Goal: Contribute content: Add original content to the website for others to see

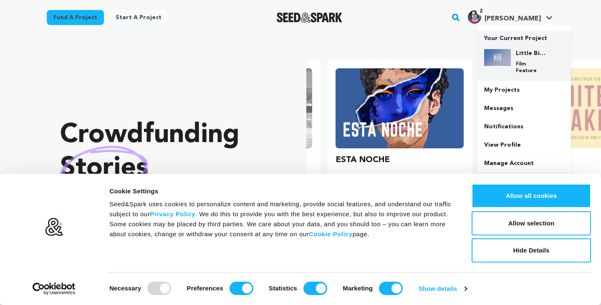
scroll to position [0, 153]
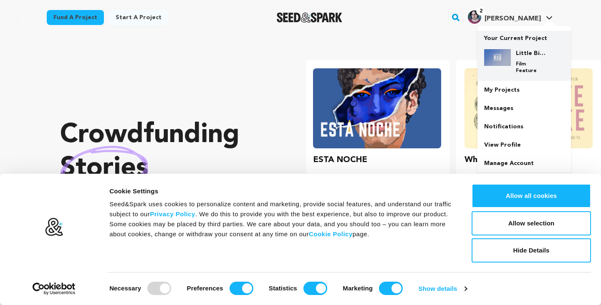
click at [508, 45] on div "Little Big Picture Film Feature" at bounding box center [524, 62] width 80 height 38
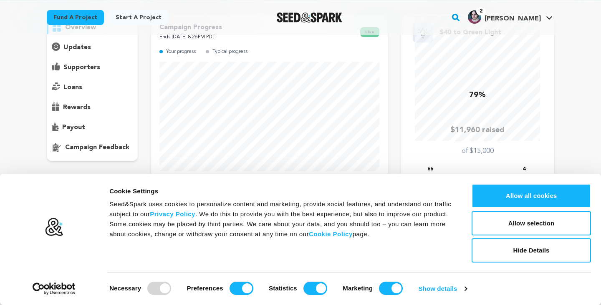
scroll to position [74, 0]
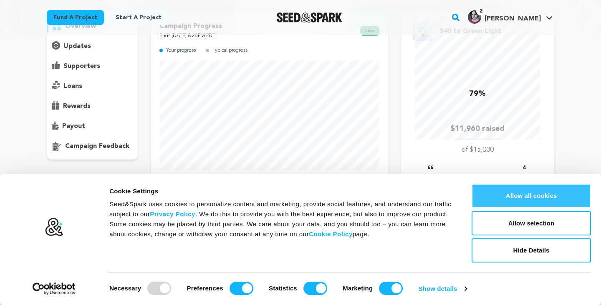
click at [506, 190] on button "Allow all cookies" at bounding box center [530, 196] width 119 height 24
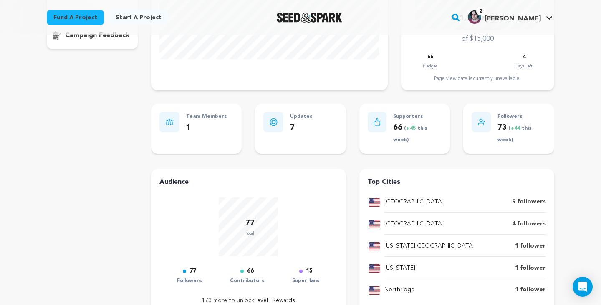
scroll to position [183, 0]
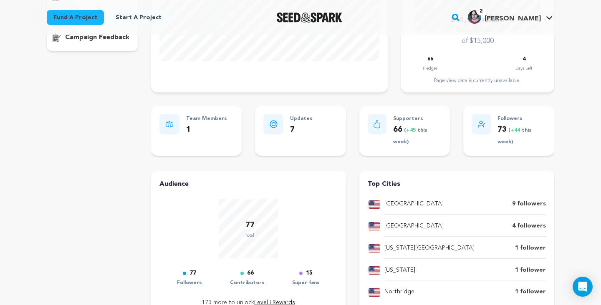
click at [368, 219] on div "Los Angeles 9 followers Erie 4 followers Florida City 1 follower" at bounding box center [457, 249] width 178 height 100
click at [387, 225] on p "Erie" at bounding box center [413, 227] width 59 height 10
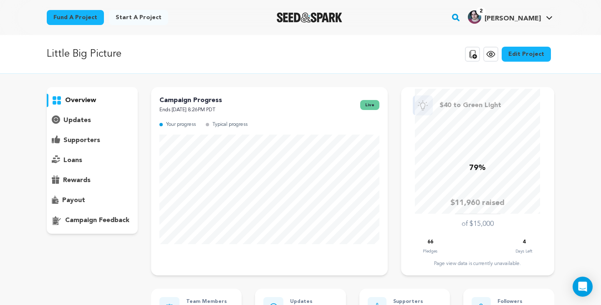
scroll to position [0, 0]
click at [75, 122] on p "updates" at bounding box center [77, 121] width 28 height 10
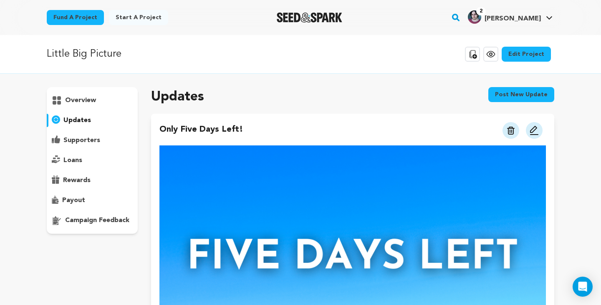
click at [314, 18] on img "Seed&Spark Homepage" at bounding box center [309, 18] width 65 height 10
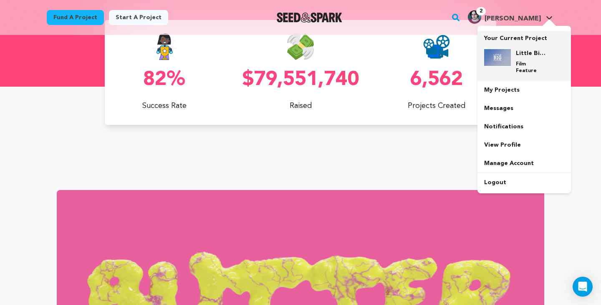
scroll to position [0, 153]
click at [523, 55] on h4 "Little Big Picture" at bounding box center [531, 53] width 30 height 8
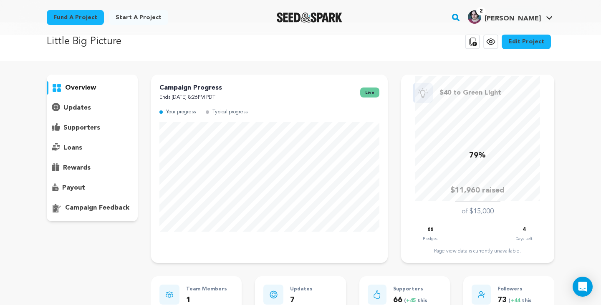
scroll to position [13, 0]
click at [78, 112] on p "updates" at bounding box center [77, 107] width 28 height 10
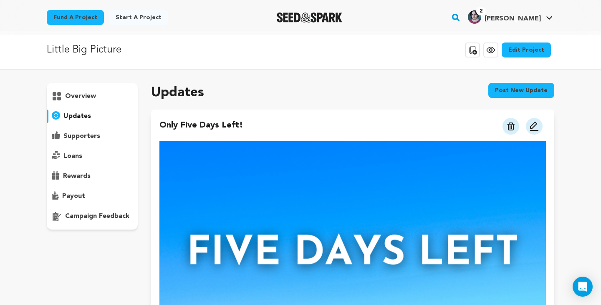
scroll to position [3, 0]
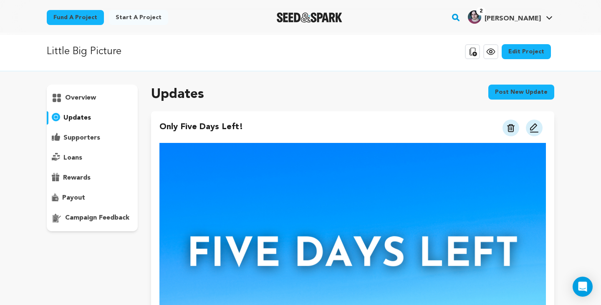
click at [519, 94] on button "Post new update" at bounding box center [521, 92] width 66 height 15
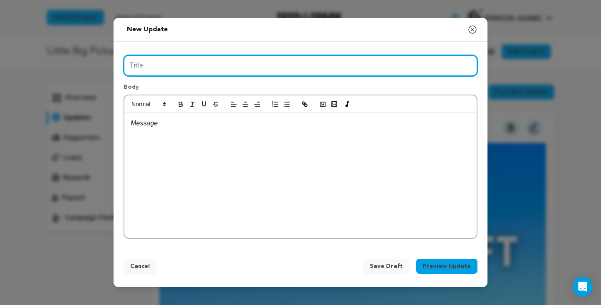
click at [225, 65] on input "Title" at bounding box center [300, 65] width 354 height 21
type input "A"
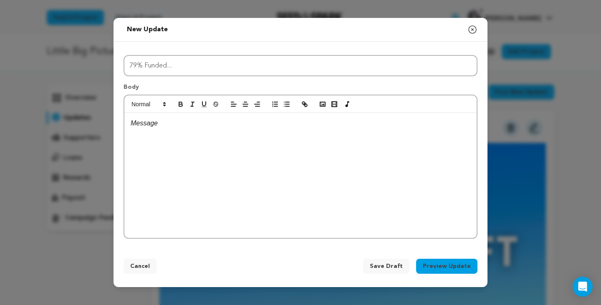
click at [228, 127] on p at bounding box center [301, 123] width 340 height 11
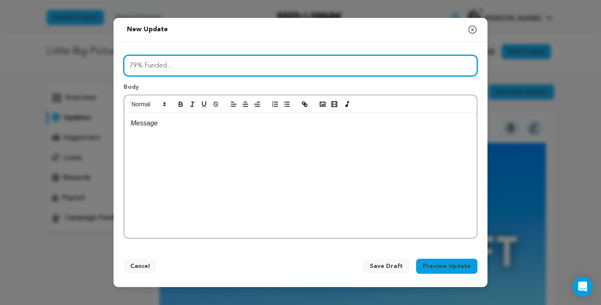
click at [190, 71] on input "79% Funded..." at bounding box center [300, 65] width 354 height 21
type input "79% Funded"
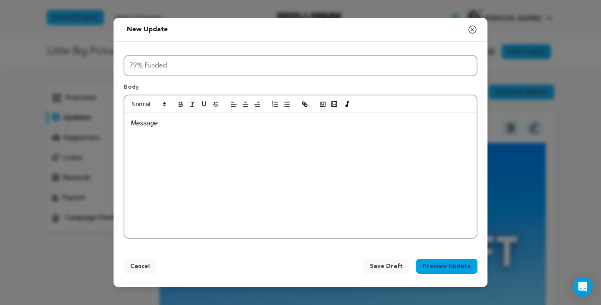
click at [190, 165] on div at bounding box center [300, 175] width 352 height 125
click at [323, 106] on icon "button" at bounding box center [323, 105] width 8 height 8
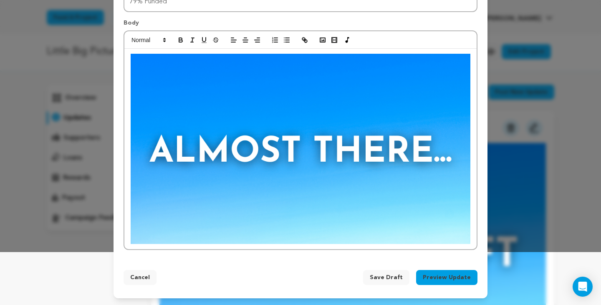
scroll to position [53, 0]
click at [366, 248] on div at bounding box center [300, 149] width 352 height 201
click at [473, 233] on div at bounding box center [300, 149] width 352 height 201
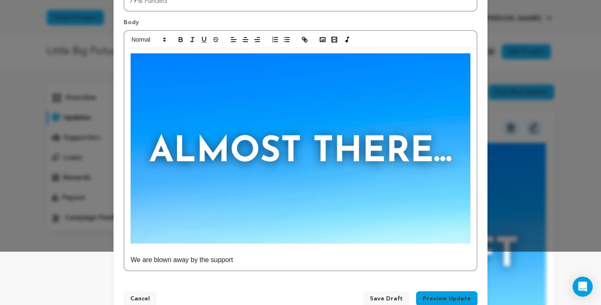
drag, startPoint x: 249, startPoint y: 261, endPoint x: 122, endPoint y: 257, distance: 126.9
click at [121, 257] on div "Title 79% Funded Body We are blown away by the support 79% Funded" at bounding box center [300, 129] width 374 height 305
click at [424, 261] on p "With FOUR DAYS LEFT to support, we are 79% funded. That means we only need $30 …" at bounding box center [301, 260] width 340 height 11
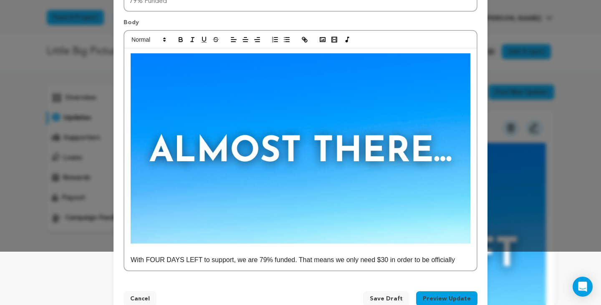
click at [466, 261] on p "With FOUR DAYS LEFT to support, we are 79% funded. That means we only need $30 …" at bounding box center [301, 260] width 340 height 11
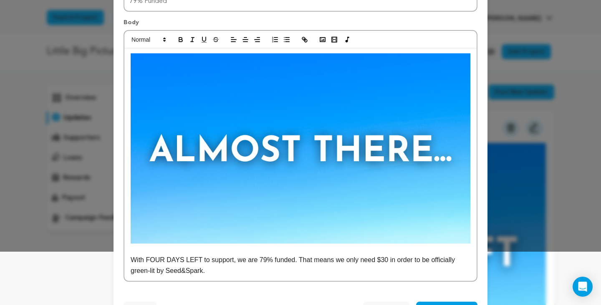
click at [302, 259] on p "With FOUR DAYS LEFT to support, we are 79% funded. That means we only need $30 …" at bounding box center [301, 265] width 340 height 21
click at [292, 273] on p "With FOUR DAYS LEFT to support, we are 79% funded -- that means we only need $3…" at bounding box center [301, 265] width 340 height 21
drag, startPoint x: 239, startPoint y: 260, endPoint x: 134, endPoint y: 261, distance: 105.1
click at [134, 261] on p "With FOUR DAYS LEFT to support, we are 79% funded -- that means we only need $3…" at bounding box center [301, 265] width 340 height 21
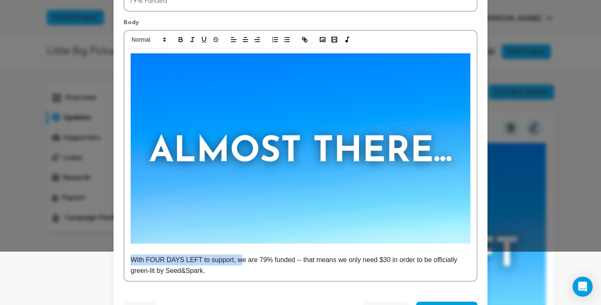
drag, startPoint x: 240, startPoint y: 261, endPoint x: 130, endPoint y: 259, distance: 110.6
click at [130, 259] on div "With FOUR DAYS LEFT to support, we are 79% funded -- that means we only need $3…" at bounding box center [300, 164] width 352 height 233
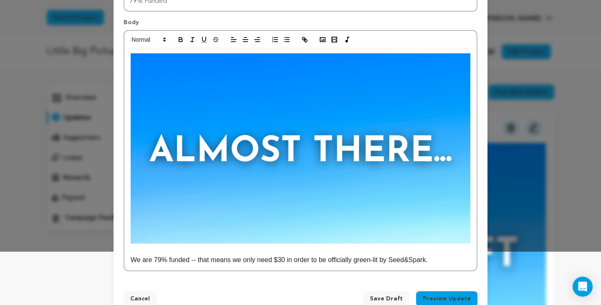
click at [205, 266] on div "We are 79% funded -- that means we only need $30 in order to be officially gree…" at bounding box center [300, 159] width 352 height 222
click at [132, 261] on p "We are 79% funded -- that means we only need $30 in order to be officially gree…" at bounding box center [301, 260] width 340 height 11
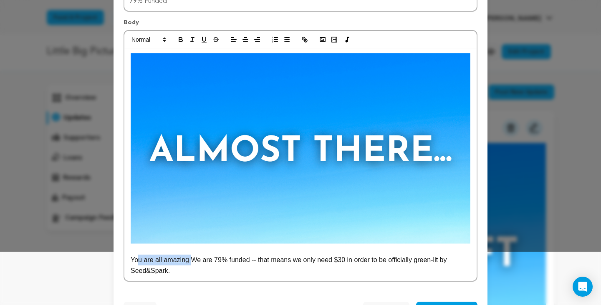
drag, startPoint x: 191, startPoint y: 260, endPoint x: 140, endPoint y: 260, distance: 51.7
click at [140, 260] on p "You are all amazing We are 79% funded -- that means we only need $30 in order t…" at bounding box center [301, 265] width 340 height 21
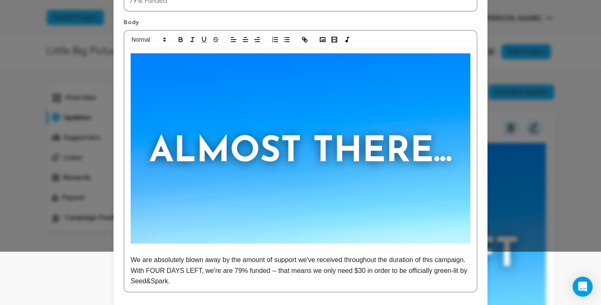
click at [260, 270] on p "We are absolutely blown away by the amount of support we've received throughout…" at bounding box center [301, 271] width 340 height 32
click at [312, 288] on div "We are absolutely blown away by the amount of support we've received throughout…" at bounding box center [300, 170] width 352 height 244
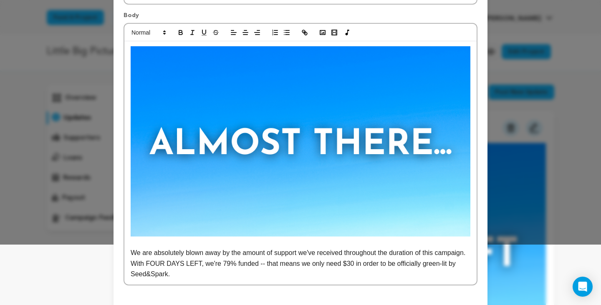
scroll to position [70, 0]
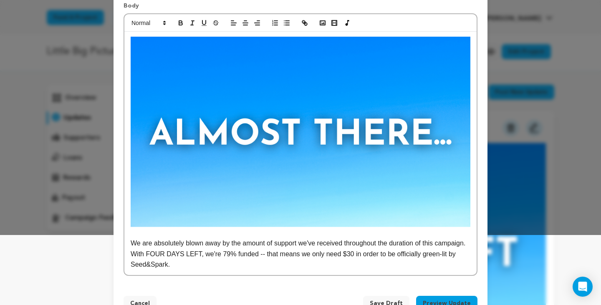
click at [310, 264] on p "We are absolutely blown away by the amount of support we've received throughout…" at bounding box center [301, 254] width 340 height 32
click at [390, 254] on p "We are absolutely blown away by the amount of support we've received throughout…" at bounding box center [301, 254] width 340 height 32
click at [390, 266] on p "We are absolutely blown away by the amount of support we've received throughout…" at bounding box center [301, 254] width 340 height 32
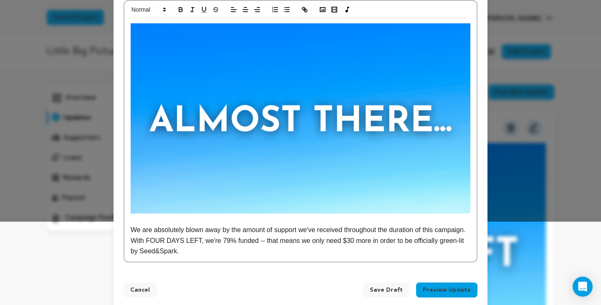
scroll to position [85, 0]
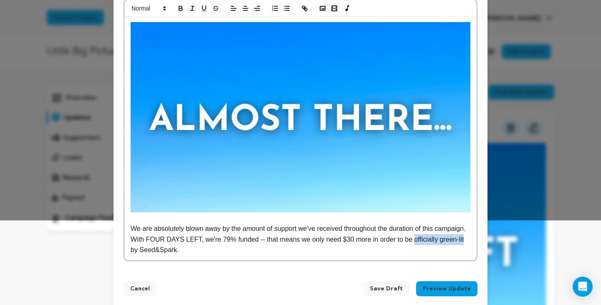
drag, startPoint x: 184, startPoint y: 249, endPoint x: 124, endPoint y: 247, distance: 59.3
click at [124, 247] on div "We are absolutely blown away by the amount of support we've received throughout…" at bounding box center [300, 139] width 352 height 244
click at [272, 251] on p "We are absolutely blown away by the amount of support we've received throughout…" at bounding box center [301, 240] width 340 height 32
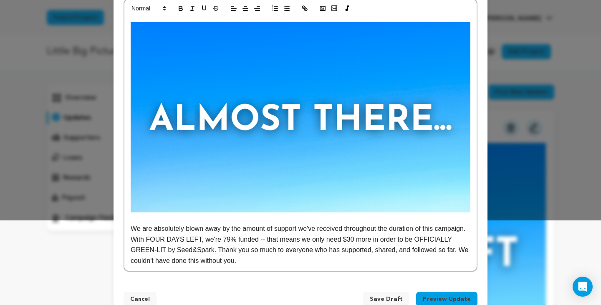
click at [254, 249] on p "We are absolutely blown away by the amount of support we've received throughout…" at bounding box center [301, 245] width 340 height 43
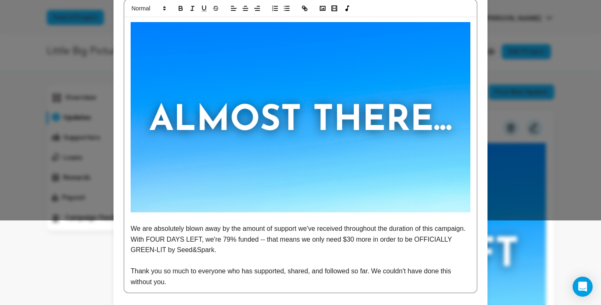
click at [280, 274] on p "Thank you so much to everyone who has supported, shared, and followed so far. W…" at bounding box center [301, 276] width 340 height 21
click at [280, 275] on p "Thank you so much to everyone who has supported, shared, and followed so far. W…" at bounding box center [301, 276] width 340 height 21
click at [431, 270] on p "Thank you so much to everyone who has supported, shared, and followed so far. W…" at bounding box center [301, 276] width 340 height 21
click at [406, 271] on p "Thank you so much to everyone who has supported, shared, and followed so far. W…" at bounding box center [301, 276] width 340 height 21
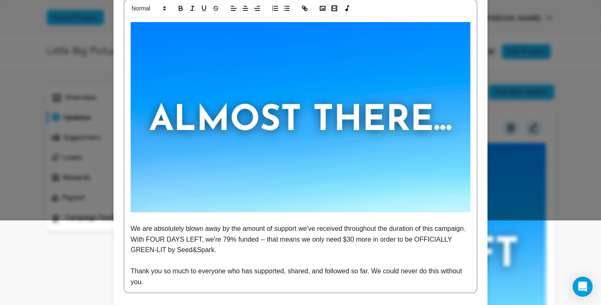
click at [396, 283] on p "Thank you so much to everyone who has supported, shared, and followed so far. W…" at bounding box center [301, 276] width 340 height 21
click at [305, 237] on p "We are absolutely blown away by the amount of support we've received throughout…" at bounding box center [301, 240] width 340 height 32
click at [287, 280] on p "Thank you so much to everyone who has supported, shared, and followed so far. W…" at bounding box center [301, 276] width 340 height 21
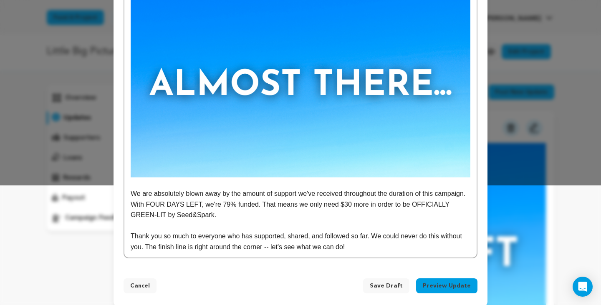
scroll to position [126, 0]
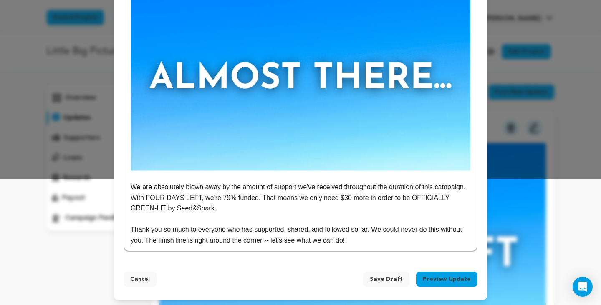
click at [345, 234] on p "Thank you so much to everyone who has supported, shared, and followed so far. W…" at bounding box center [301, 234] width 340 height 21
click at [293, 209] on p "We are absolutely blown away by the amount of support we've received throughout…" at bounding box center [301, 198] width 340 height 32
click at [249, 190] on p "We are absolutely blown away by the amount of support we've received throughout…" at bounding box center [301, 198] width 340 height 32
click at [169, 191] on p "We are absolutely blown away by the amount of support we've received throughout…" at bounding box center [301, 198] width 340 height 32
click at [217, 196] on p "We are absolutely blown away by the amount of support we've received throughout…" at bounding box center [301, 198] width 340 height 32
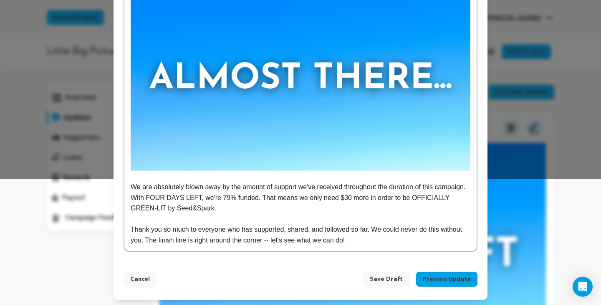
click at [238, 197] on p "We are absolutely blown away by the amount of support we've received throughout…" at bounding box center [301, 198] width 340 height 32
click at [232, 197] on p "We are absolutely blown away by the amount of support we've received throughout…" at bounding box center [301, 198] width 340 height 32
click at [297, 217] on p at bounding box center [301, 219] width 340 height 11
click at [266, 198] on p "We are absolutely blown away by the amount of support we've received throughout…" at bounding box center [301, 198] width 340 height 32
click at [336, 204] on p "We are absolutely blown away by the amount of support we've received throughout…" at bounding box center [301, 198] width 340 height 32
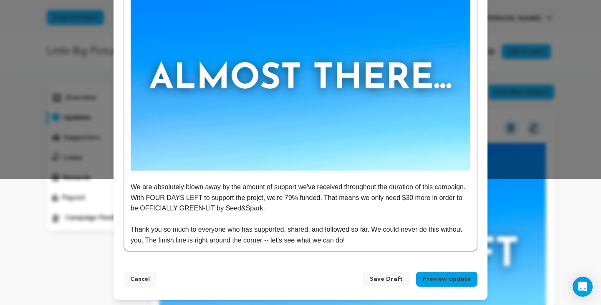
click at [291, 197] on p "We are absolutely blown away by the amount of support we've received throughout…" at bounding box center [301, 198] width 340 height 32
click at [318, 207] on p "We are absolutely blown away by the amount of support we've received throughout…" at bounding box center [301, 198] width 340 height 32
click at [343, 239] on p "Thank you so much to everyone who has supported, shared, and followed so far. W…" at bounding box center [301, 234] width 340 height 21
click at [369, 246] on p "Thank you so much to everyone who has supported, shared, and followed so far. W…" at bounding box center [301, 234] width 340 height 21
click at [345, 242] on p "Thank you so much to everyone who has supported, shared, and followed so far. W…" at bounding box center [301, 234] width 340 height 21
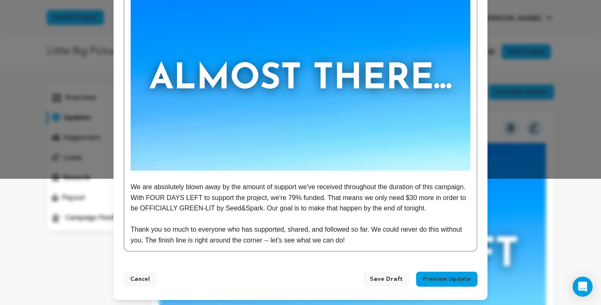
click at [399, 240] on p "Thank you so much to everyone who has supported, shared, and followed so far. W…" at bounding box center [301, 234] width 340 height 21
click at [145, 246] on p "Thank you so much to everyone who has supported, shared, and followed so far. W…" at bounding box center [301, 234] width 340 height 21
drag, startPoint x: 354, startPoint y: 207, endPoint x: 313, endPoint y: 207, distance: 40.5
click at [314, 207] on p "We are absolutely blown away by the amount of support we've received throughout…" at bounding box center [301, 198] width 340 height 32
click at [346, 211] on p "We are absolutely blown away by the amount of support we've received throughout…" at bounding box center [301, 198] width 340 height 32
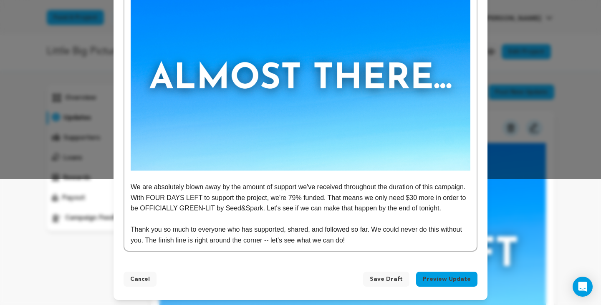
click at [344, 211] on p "We are absolutely blown away by the amount of support we've received throughout…" at bounding box center [301, 198] width 340 height 32
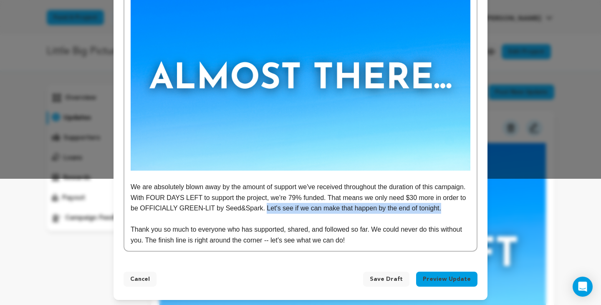
drag, startPoint x: 357, startPoint y: 217, endPoint x: 313, endPoint y: 208, distance: 44.7
click at [313, 208] on p "We are absolutely blown away by the amount of support we've received throughout…" at bounding box center [301, 198] width 340 height 32
click at [339, 208] on p "We are absolutely blown away by the amount of support we've received throughout…" at bounding box center [301, 198] width 340 height 32
drag, startPoint x: 339, startPoint y: 216, endPoint x: 312, endPoint y: 207, distance: 28.6
click at [312, 207] on p "We are absolutely blown away by the amount of support we've received throughout…" at bounding box center [301, 198] width 340 height 32
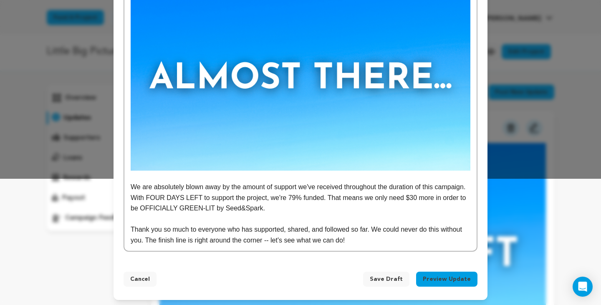
click at [413, 237] on p "Thank you so much to everyone who has supported, shared, and followed so far. W…" at bounding box center [301, 234] width 340 height 21
click at [349, 216] on p at bounding box center [301, 219] width 340 height 11
click at [342, 207] on p "We are absolutely blown away by the amount of support we've received throughout…" at bounding box center [301, 198] width 340 height 32
click at [295, 227] on p "Thank you so much to everyone who has supported, shared, and followed so far. W…" at bounding box center [301, 234] width 340 height 21
click at [342, 230] on p "Thank you so much to everyone who has supported, shared, and followed so far. W…" at bounding box center [301, 234] width 340 height 21
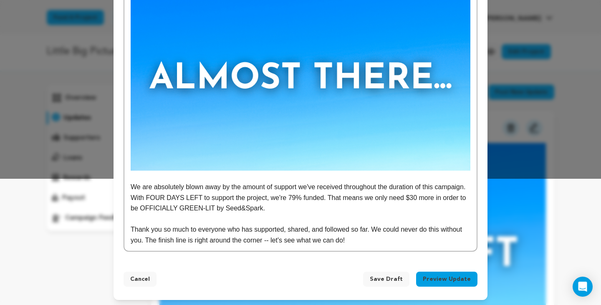
click at [399, 235] on p "Thank you so much to everyone who has supported, shared, and followed so far. W…" at bounding box center [301, 234] width 340 height 21
click at [303, 232] on p "Thank you so much to everyone who has supported, shared, and followed so far. W…" at bounding box center [301, 234] width 340 height 21
click at [144, 238] on p "Thank you so much to everyone who has supported, shared, and followed so far. W…" at bounding box center [301, 234] width 340 height 21
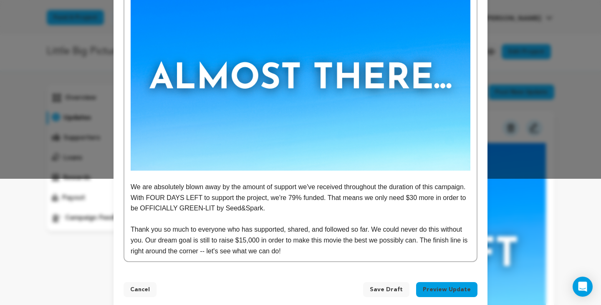
click at [425, 239] on p "Thank you so much to everyone who has supported, shared, and followed so far. W…" at bounding box center [301, 240] width 340 height 32
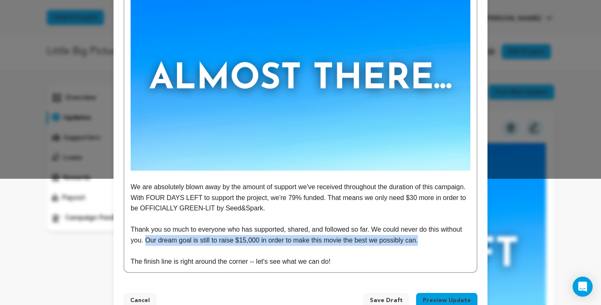
drag, startPoint x: 423, startPoint y: 239, endPoint x: 146, endPoint y: 237, distance: 277.0
click at [146, 237] on p "Thank you so much to everyone who has supported, shared, and followed so far. W…" at bounding box center [301, 234] width 340 height 21
copy p "Our dream goal is still to raise $15,000 in order to make this movie the best w…"
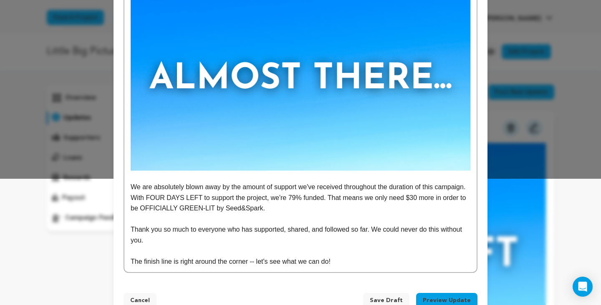
click at [355, 208] on p "We are absolutely blown away by the amount of support we've received throughout…" at bounding box center [301, 198] width 340 height 32
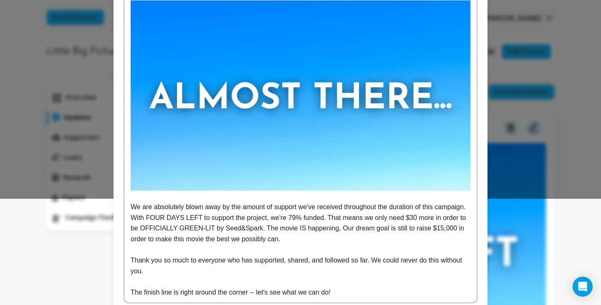
click at [335, 243] on p "We are absolutely blown away by the amount of support we've received throughout…" at bounding box center [301, 223] width 340 height 43
click at [394, 227] on p "We are absolutely blown away by the amount of support we've received throughout…" at bounding box center [301, 223] width 340 height 43
click at [403, 246] on p at bounding box center [301, 249] width 340 height 11
click at [401, 239] on p "We are absolutely blown away by the amount of support we've received throughout…" at bounding box center [301, 223] width 340 height 43
click at [401, 260] on p "Thank you so much to everyone who has supported, shared, and followed so far. W…" at bounding box center [301, 265] width 340 height 21
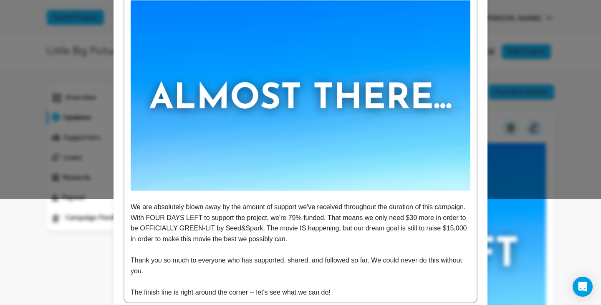
scroll to position [127, 0]
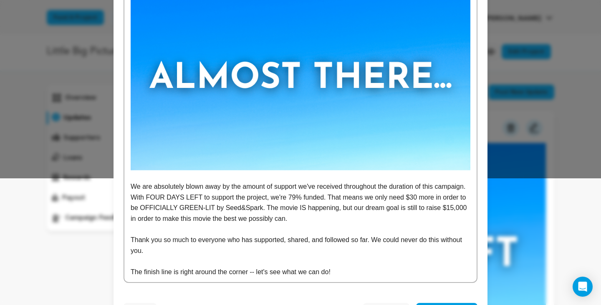
click at [373, 210] on p "We are absolutely blown away by the amount of support we've received throughout…" at bounding box center [301, 202] width 340 height 43
click at [349, 205] on p "We are absolutely blown away by the amount of support we've received throughout…" at bounding box center [301, 202] width 340 height 43
click at [391, 228] on p at bounding box center [301, 229] width 340 height 11
click at [410, 205] on p "We are absolutely blown away by the amount of support we've received throughout…" at bounding box center [301, 202] width 340 height 43
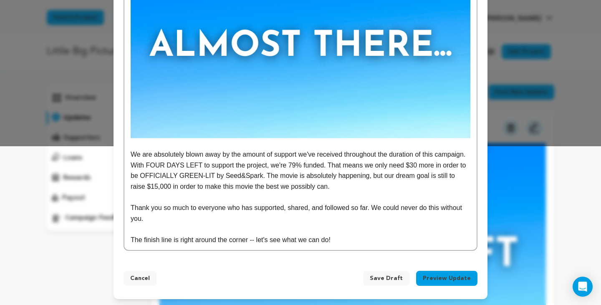
click at [410, 205] on p "Thank you so much to everyone who has supported, shared, and followed so far. W…" at bounding box center [301, 213] width 340 height 21
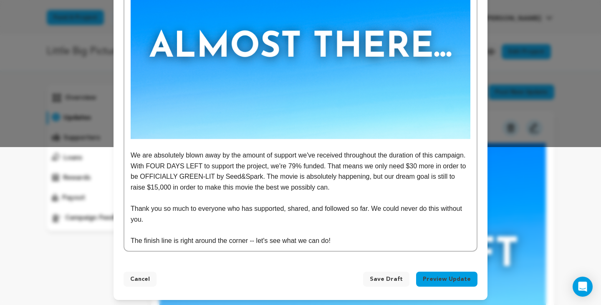
scroll to position [158, 0]
click at [393, 220] on p "Thank you so much to everyone who has supported, shared, and followed so far. W…" at bounding box center [301, 214] width 340 height 21
click at [413, 236] on p "The finish line is right around the corner -- let's see what we can do!" at bounding box center [301, 241] width 340 height 11
click at [412, 243] on p "The finish line is right around the corner -- let's see what we can do!" at bounding box center [301, 241] width 340 height 11
click at [395, 220] on p "Thank you so much to everyone who has supported, shared, and followed so far. W…" at bounding box center [301, 214] width 340 height 21
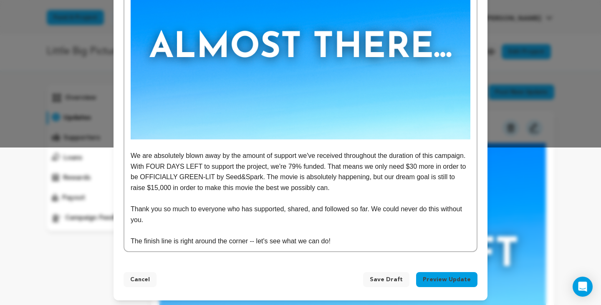
click at [376, 188] on p "We are absolutely blown away by the amount of support we've received throughout…" at bounding box center [301, 172] width 340 height 43
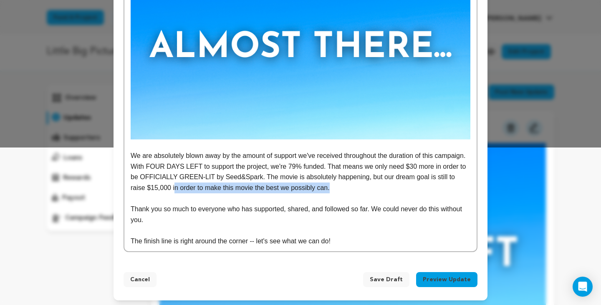
drag, startPoint x: 385, startPoint y: 186, endPoint x: 216, endPoint y: 183, distance: 169.0
click at [216, 183] on p "We are absolutely blown away by the amount of support we've received throughout…" at bounding box center [301, 172] width 340 height 43
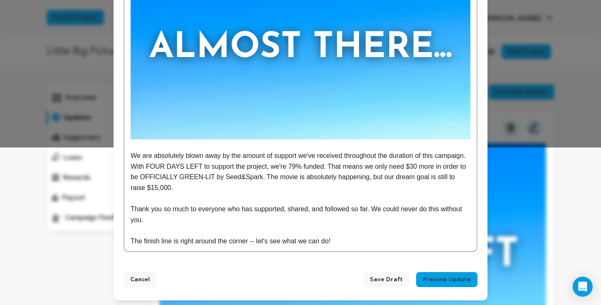
click at [259, 239] on p "The finish line is right around the corner -- let's see what we can do!" at bounding box center [301, 241] width 340 height 11
click at [251, 239] on p "The finish line is right around the corner -- let's see what we can do!" at bounding box center [301, 241] width 340 height 11
drag, startPoint x: 352, startPoint y: 186, endPoint x: 433, endPoint y: 176, distance: 82.3
click at [433, 176] on p "We are absolutely blown away by the amount of support we've received throughout…" at bounding box center [301, 172] width 340 height 43
copy p "our dream goal is still to raise $15,000."
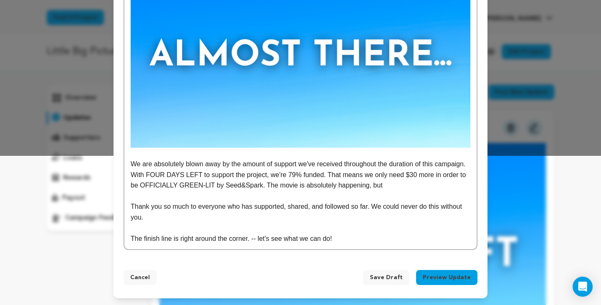
scroll to position [147, 0]
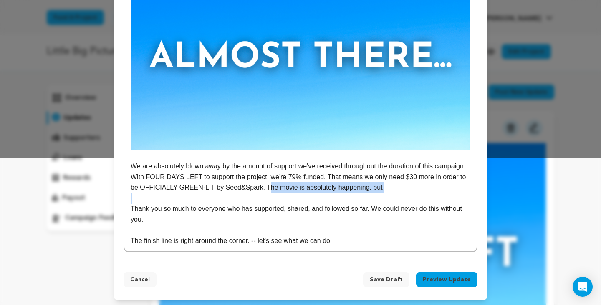
drag, startPoint x: 432, startPoint y: 192, endPoint x: 315, endPoint y: 187, distance: 116.5
click at [316, 187] on div "We are absolutely blown away by the amount of support we've received throughout…" at bounding box center [300, 103] width 352 height 297
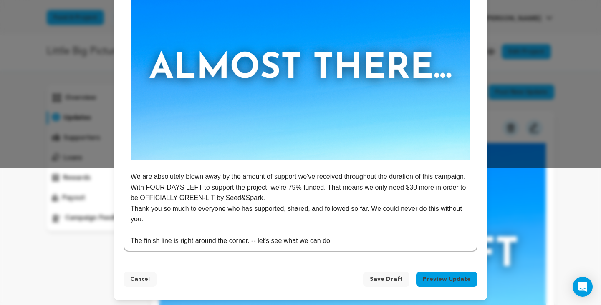
click at [254, 240] on p "The finish line is right around the corner. -- let's see what we can do!" at bounding box center [301, 241] width 340 height 11
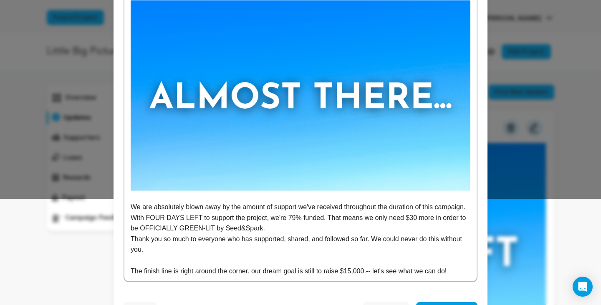
click at [258, 270] on p "The finish line is right around the corner. our dream goal is still to raise $1…" at bounding box center [301, 271] width 340 height 11
click at [329, 267] on p "The finish line is right around the corner. Our dream goal is still to raise $1…" at bounding box center [301, 271] width 340 height 11
click at [370, 270] on p "The finish line is right around the corner. Our dream goal is still to raise $1…" at bounding box center [301, 271] width 340 height 11
click at [288, 277] on p "The finish line is right around the corner. Our dream goal is still to raise $1…" at bounding box center [301, 276] width 340 height 21
click at [323, 223] on p "We are absolutely blown away by the amount of support we've received throughout…" at bounding box center [301, 218] width 340 height 32
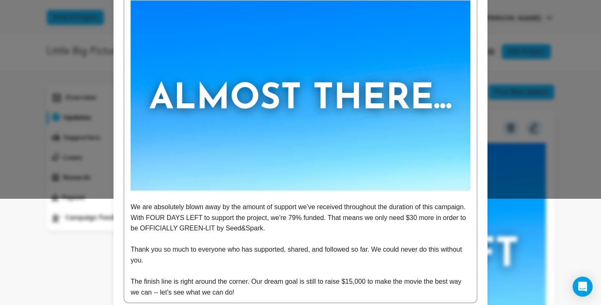
click at [375, 249] on p "Thank you so much to everyone who has supported, shared, and followed so far. W…" at bounding box center [301, 254] width 340 height 21
click at [368, 253] on p "Thank you so much to everyone who has supported, shared, and followed so far. W…" at bounding box center [301, 254] width 340 height 21
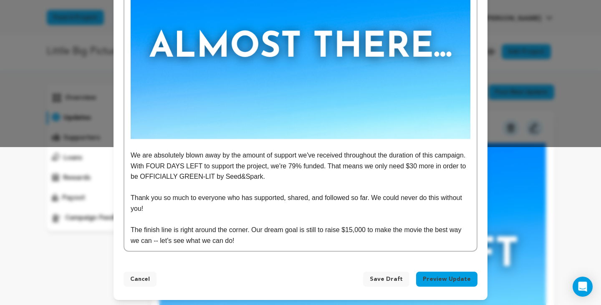
scroll to position [158, 0]
click at [339, 175] on p "We are absolutely blown away by the amount of support we've received throughout…" at bounding box center [301, 167] width 340 height 32
click at [346, 215] on p at bounding box center [301, 220] width 340 height 11
click at [348, 207] on p "Thank you so much to everyone who has supported, shared, and followed so far. W…" at bounding box center [301, 203] width 340 height 21
click at [324, 176] on p "We are absolutely blown away by the amount of support we've received throughout…" at bounding box center [301, 167] width 340 height 32
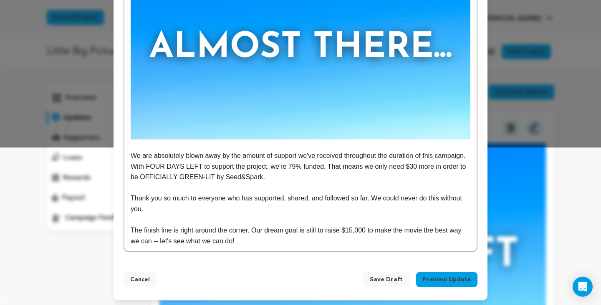
click at [280, 218] on p at bounding box center [301, 220] width 340 height 11
click at [261, 209] on p "Thank you so much to everyone who has supported, shared, and followed so far. W…" at bounding box center [301, 203] width 340 height 21
click at [131, 196] on p "Thank you so much to everyone who has supported, shared, and followed so far. W…" at bounding box center [301, 203] width 340 height 21
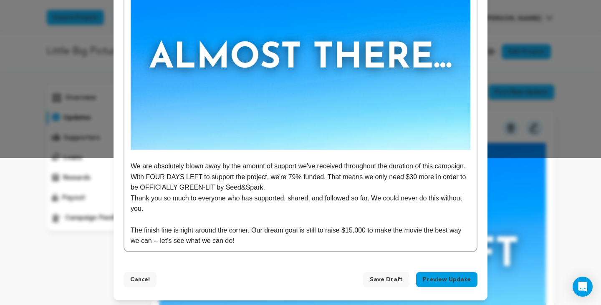
scroll to position [137, 0]
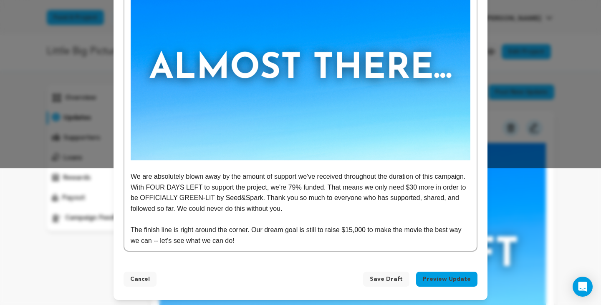
click at [339, 208] on p "We are absolutely blown away by the amount of support we've received throughout…" at bounding box center [301, 192] width 340 height 43
click at [370, 204] on p "We are absolutely blown away by the amount of support we've received throughout…" at bounding box center [301, 192] width 340 height 43
drag, startPoint x: 254, startPoint y: 227, endPoint x: 132, endPoint y: 227, distance: 122.2
click at [132, 227] on p "The finish line is right around the corner. Our dream goal is still to raise $1…" at bounding box center [301, 235] width 340 height 21
copy p "The finish line is right around the corner."
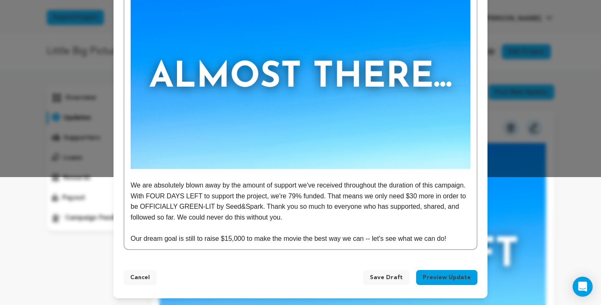
scroll to position [126, 0]
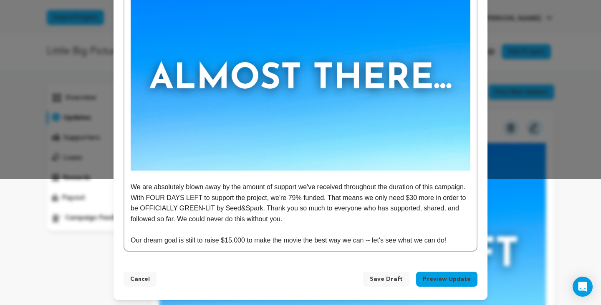
click at [378, 238] on p "Our dream goal is still to raise $15,000 to make the movie the best way we can …" at bounding box center [301, 240] width 340 height 11
click at [368, 238] on p "Our dream goal is still to raise $15,000 to make the movie the best way we can …" at bounding box center [301, 240] width 340 height 11
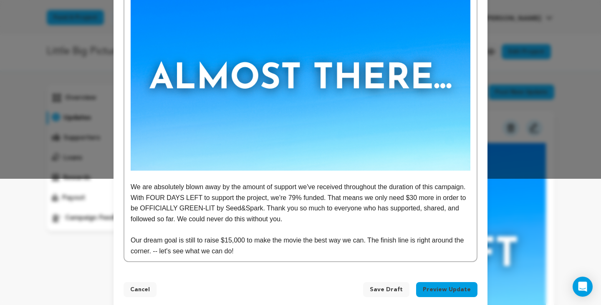
scroll to position [106, 0]
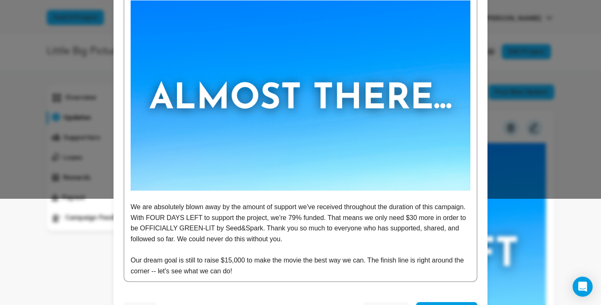
click at [319, 273] on p "Our dream goal is still to raise $15,000 to make the movie the best way we can.…" at bounding box center [301, 265] width 340 height 21
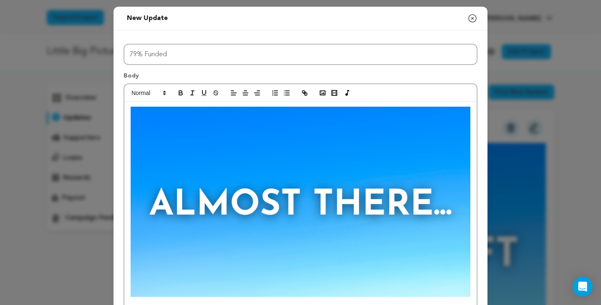
scroll to position [0, 0]
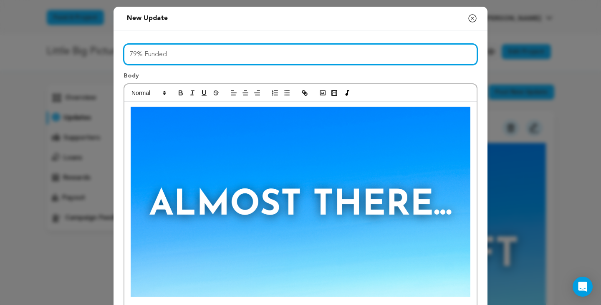
click at [262, 54] on input "79% Funded" at bounding box center [300, 54] width 354 height 21
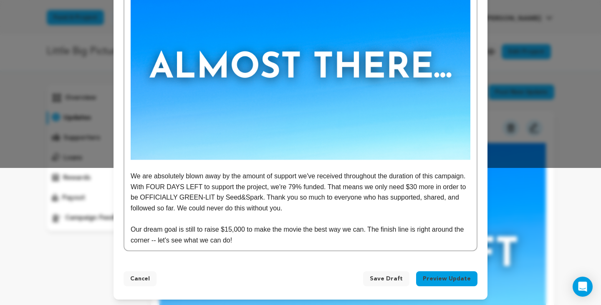
scroll to position [137, 0]
type input "79% Funded!"
click at [454, 277] on button "Preview Update" at bounding box center [446, 279] width 61 height 15
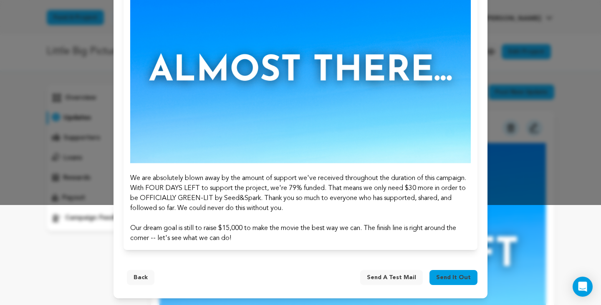
click at [452, 277] on span "Send it out" at bounding box center [453, 278] width 35 height 8
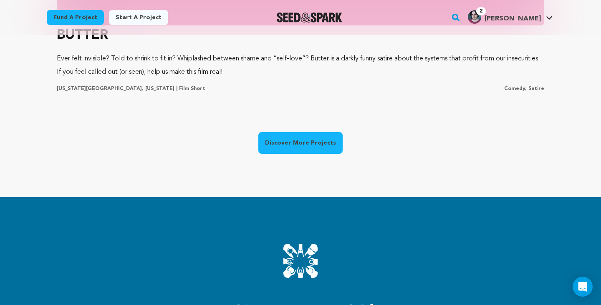
scroll to position [803, 0]
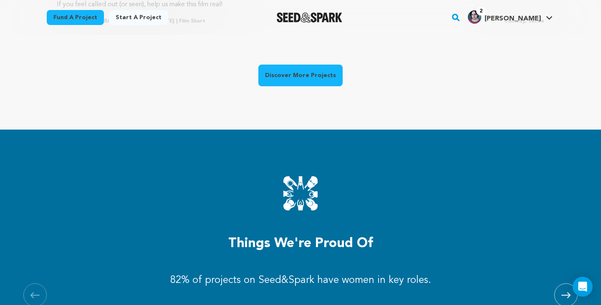
click at [305, 82] on link "Discover More Projects" at bounding box center [300, 76] width 84 height 22
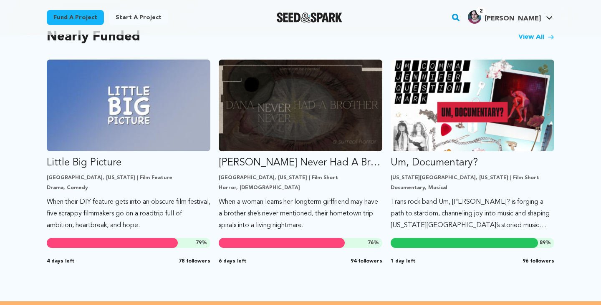
scroll to position [736, 0]
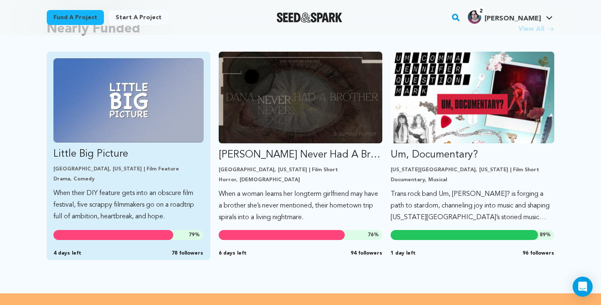
click at [120, 121] on img "Fund Little Big Picture" at bounding box center [128, 100] width 150 height 84
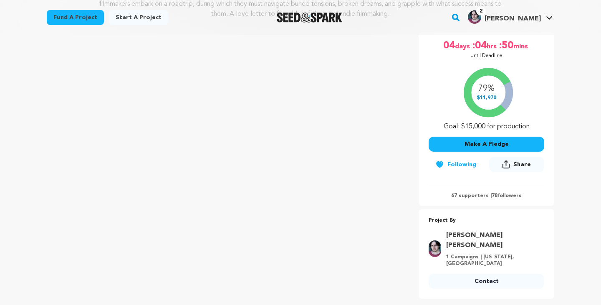
scroll to position [137, 0]
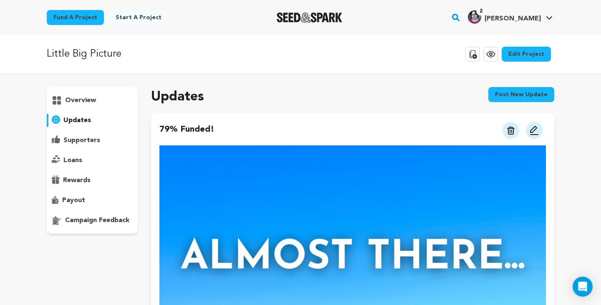
click at [79, 102] on p "overview" at bounding box center [80, 101] width 31 height 10
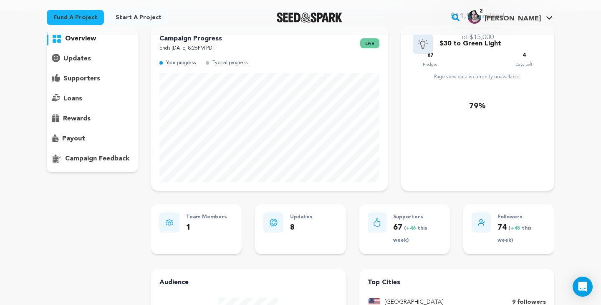
scroll to position [29, 0]
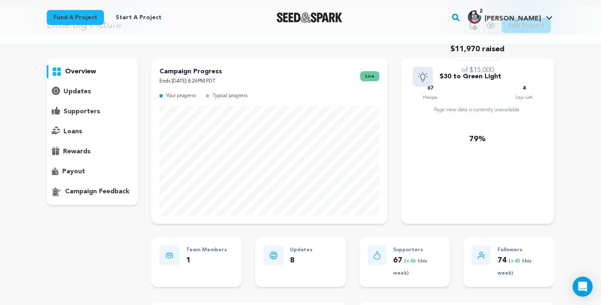
click at [83, 118] on div "supporters" at bounding box center [92, 111] width 91 height 13
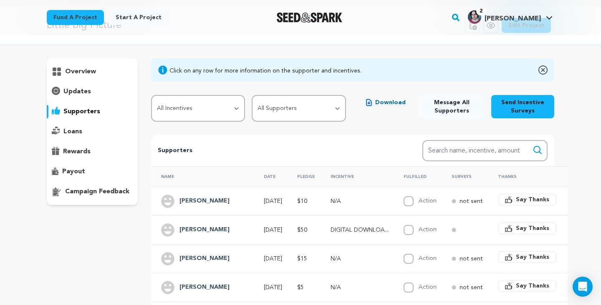
click at [194, 227] on h4 "[PERSON_NAME]" at bounding box center [204, 230] width 50 height 10
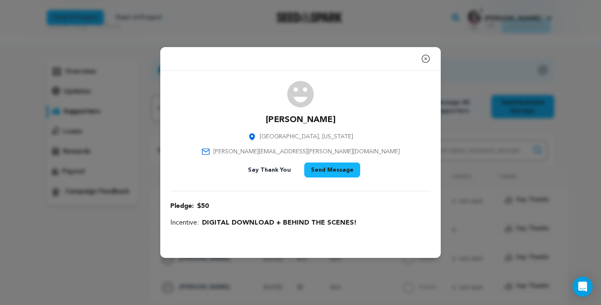
click at [427, 57] on icon "button" at bounding box center [426, 59] width 10 height 10
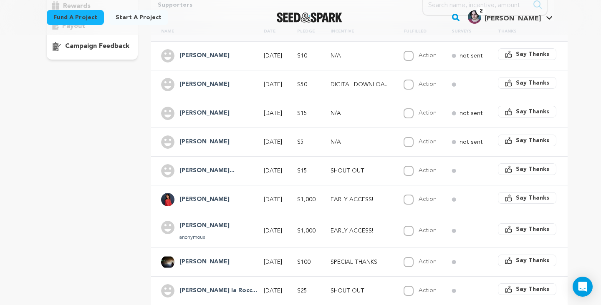
scroll to position [134, 0]
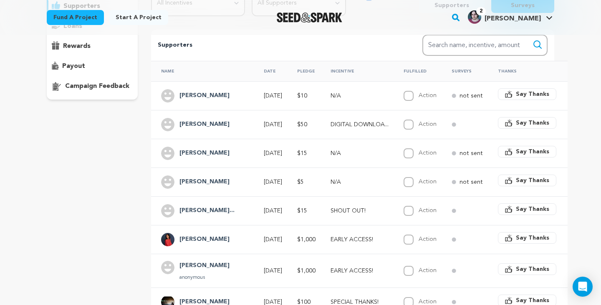
click at [169, 121] on img at bounding box center [167, 124] width 13 height 13
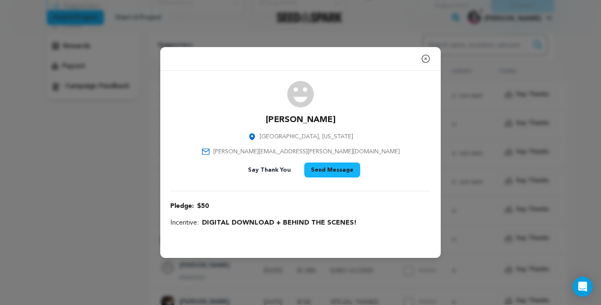
click at [426, 60] on icon "button" at bounding box center [426, 59] width 8 height 8
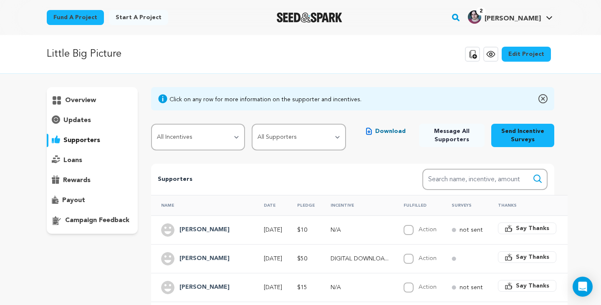
scroll to position [0, 0]
click at [91, 101] on p "overview" at bounding box center [80, 101] width 31 height 10
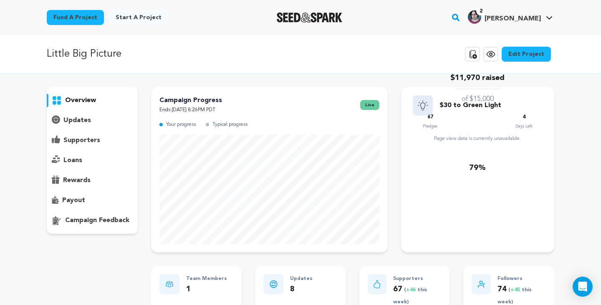
click at [495, 50] on icon at bounding box center [491, 54] width 10 height 10
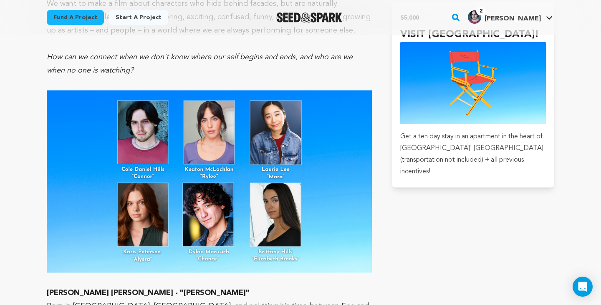
scroll to position [1805, 0]
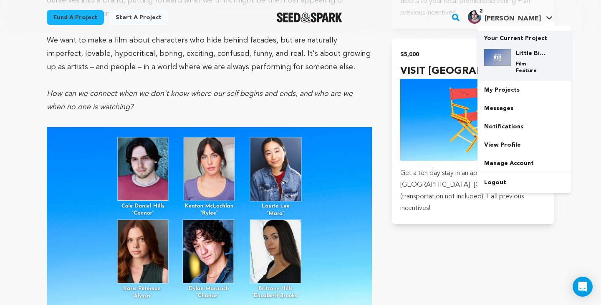
click at [507, 55] on img at bounding box center [497, 57] width 27 height 17
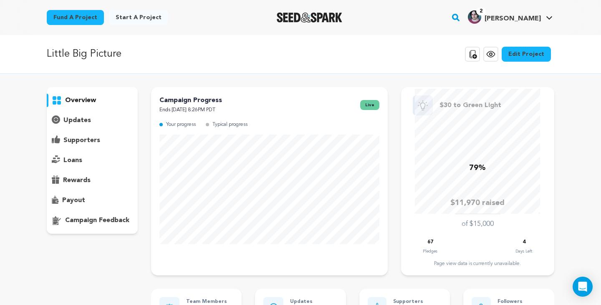
click at [331, 20] on img "Seed&Spark Homepage" at bounding box center [309, 18] width 65 height 10
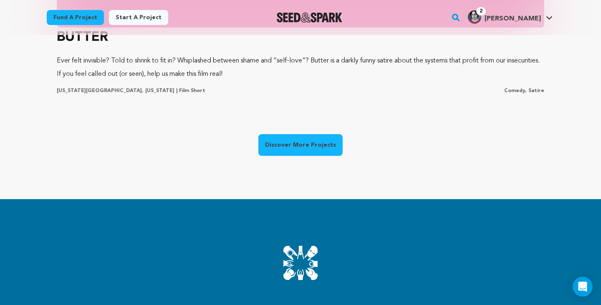
scroll to position [702, 0]
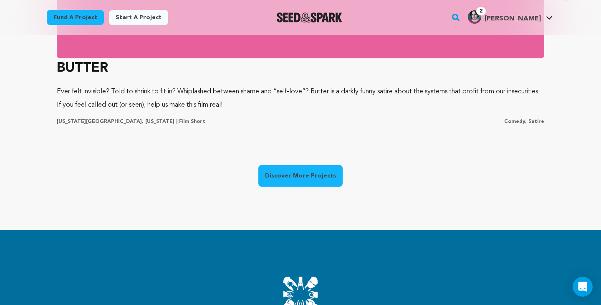
click at [313, 183] on link "Discover More Projects" at bounding box center [300, 176] width 84 height 22
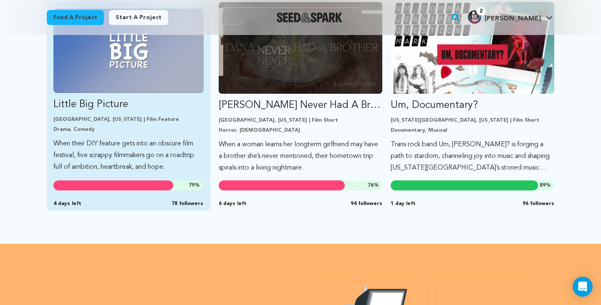
scroll to position [767, 0]
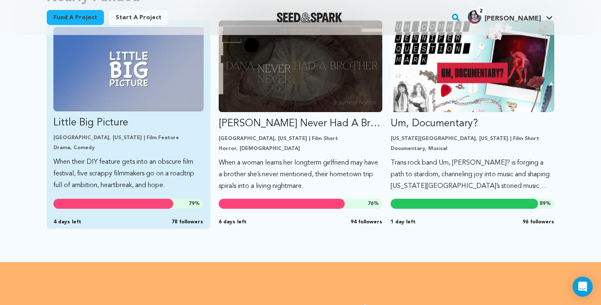
click at [144, 86] on img "Fund Little Big Picture" at bounding box center [128, 69] width 150 height 84
click at [164, 101] on img "Fund Little Big Picture" at bounding box center [128, 69] width 150 height 84
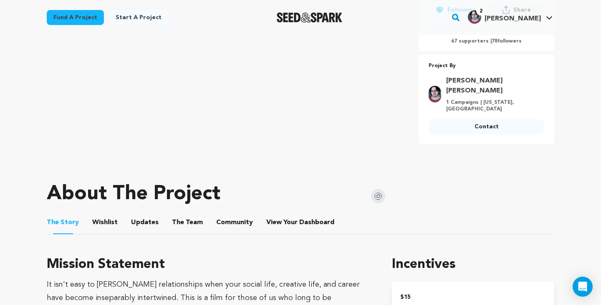
scroll to position [301, 0]
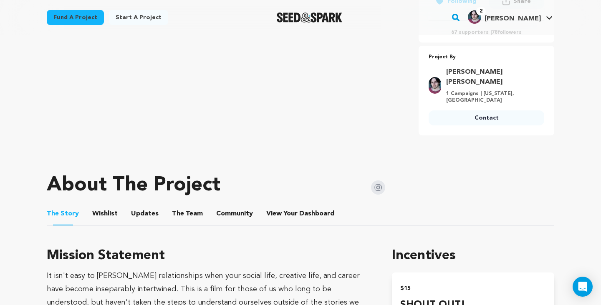
click at [235, 206] on button "Community" at bounding box center [234, 216] width 20 height 20
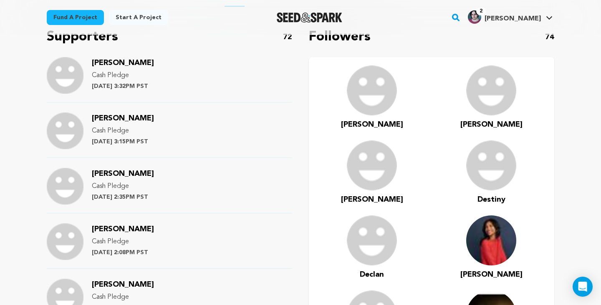
scroll to position [508, 0]
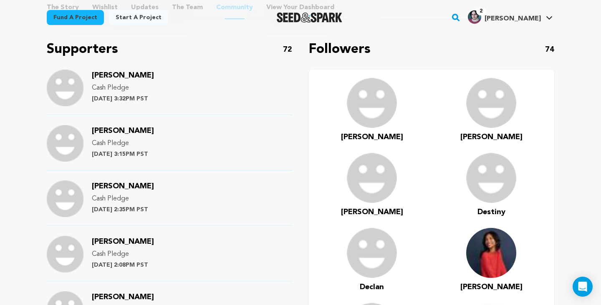
click at [504, 247] on img at bounding box center [491, 253] width 50 height 50
click at [490, 284] on span "Greta" at bounding box center [491, 288] width 62 height 8
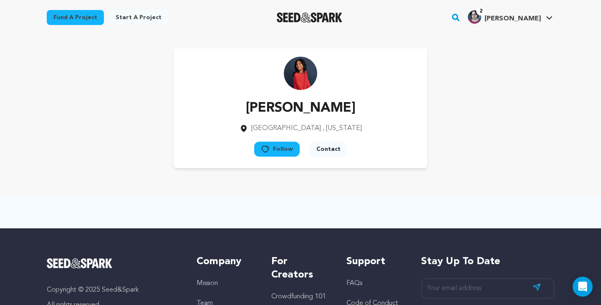
click at [318, 16] on img "Seed&Spark Homepage" at bounding box center [309, 18] width 65 height 10
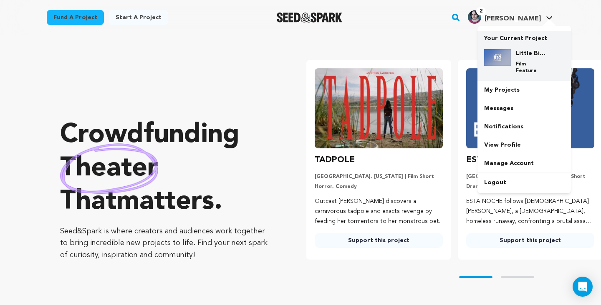
click at [513, 48] on div "Little Big Picture Film Feature" at bounding box center [524, 62] width 80 height 38
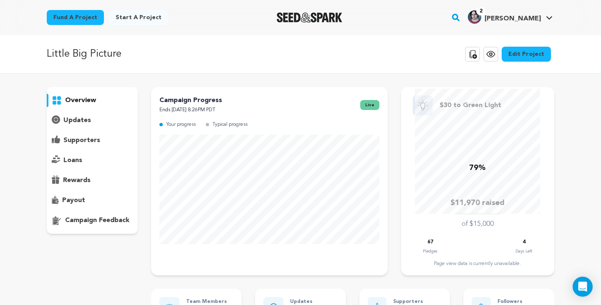
click at [75, 124] on p "updates" at bounding box center [77, 121] width 28 height 10
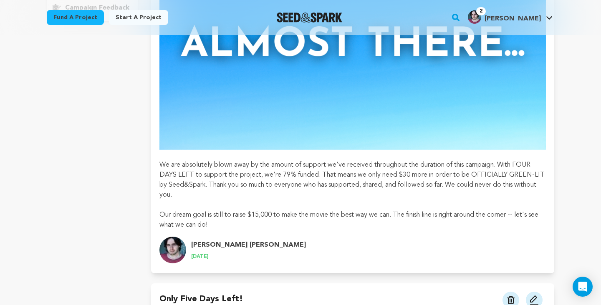
scroll to position [222, 0]
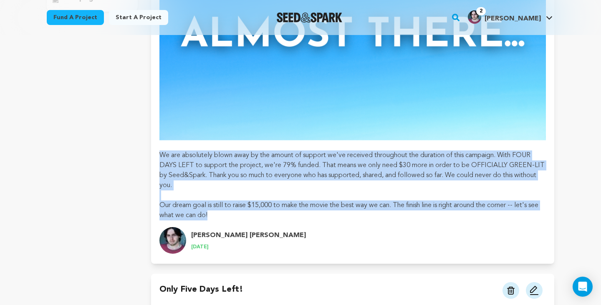
drag, startPoint x: 244, startPoint y: 219, endPoint x: 159, endPoint y: 157, distance: 104.5
click at [159, 157] on div "We are absolutely blown away by the amount of support we've received throughout…" at bounding box center [352, 71] width 386 height 297
copy div "We are absolutely blown away by the amount of support we've received throughout…"
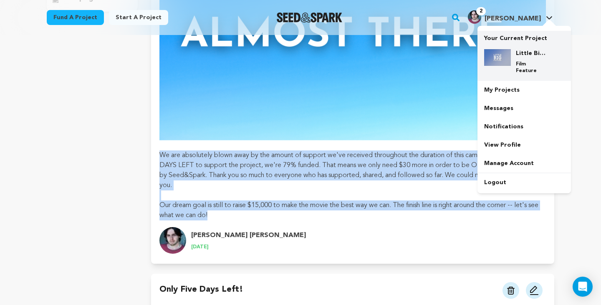
click at [517, 58] on div "Little Big Picture Film Feature" at bounding box center [531, 61] width 40 height 25
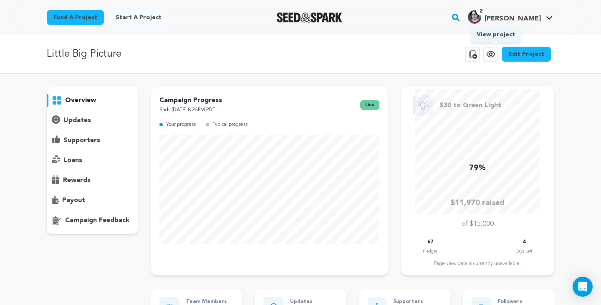
click at [496, 54] on icon at bounding box center [491, 54] width 10 height 10
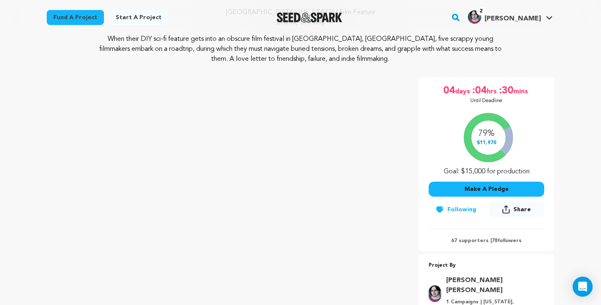
scroll to position [57, 0]
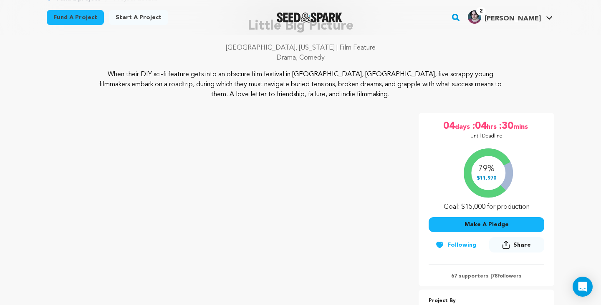
click at [322, 17] on img "Seed&Spark Homepage" at bounding box center [309, 18] width 65 height 10
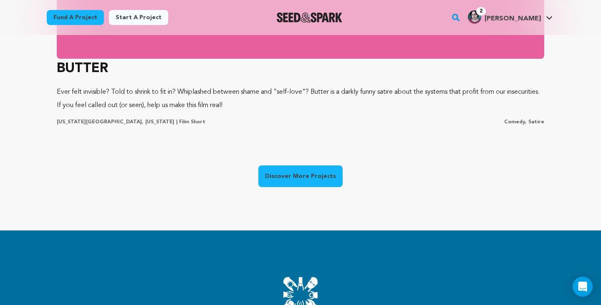
scroll to position [712, 0]
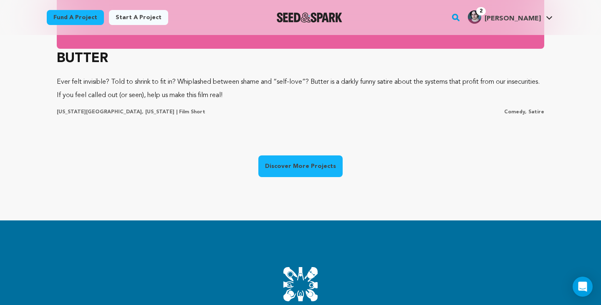
click at [298, 160] on link "Discover More Projects" at bounding box center [300, 167] width 84 height 22
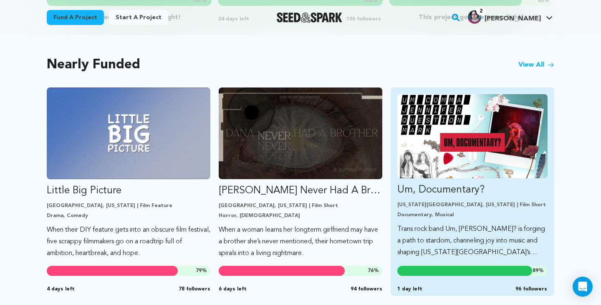
scroll to position [678, 0]
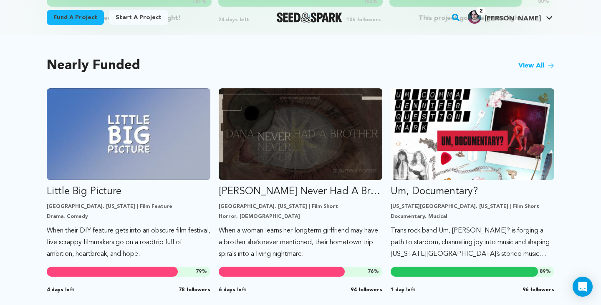
scroll to position [705, 0]
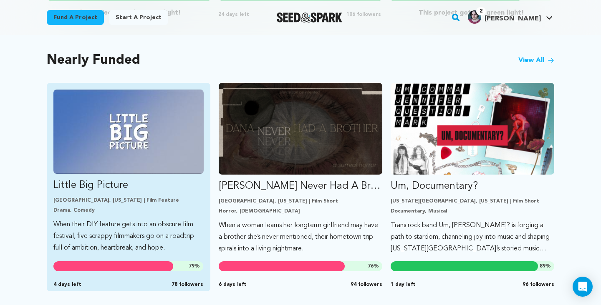
click at [137, 179] on p "Little Big Picture" at bounding box center [128, 185] width 150 height 13
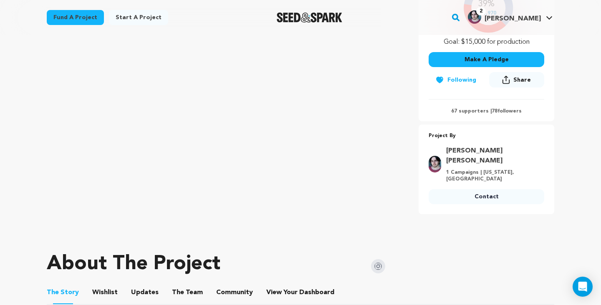
scroll to position [222, 0]
